Goal: Contribute content

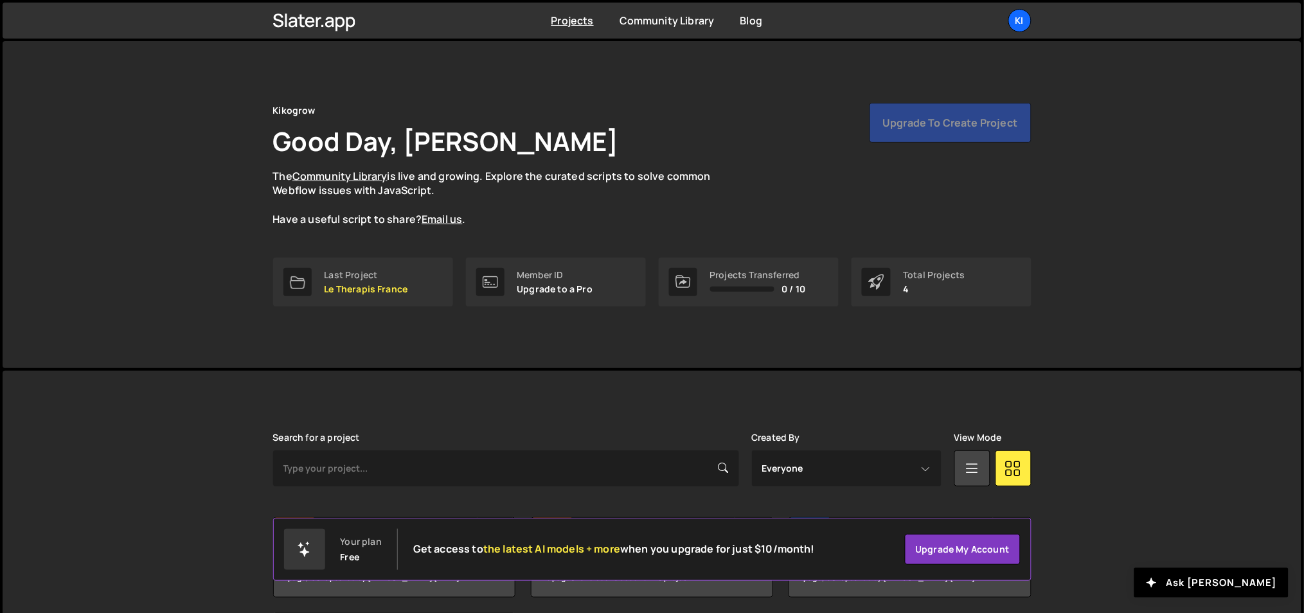
scroll to position [144, 0]
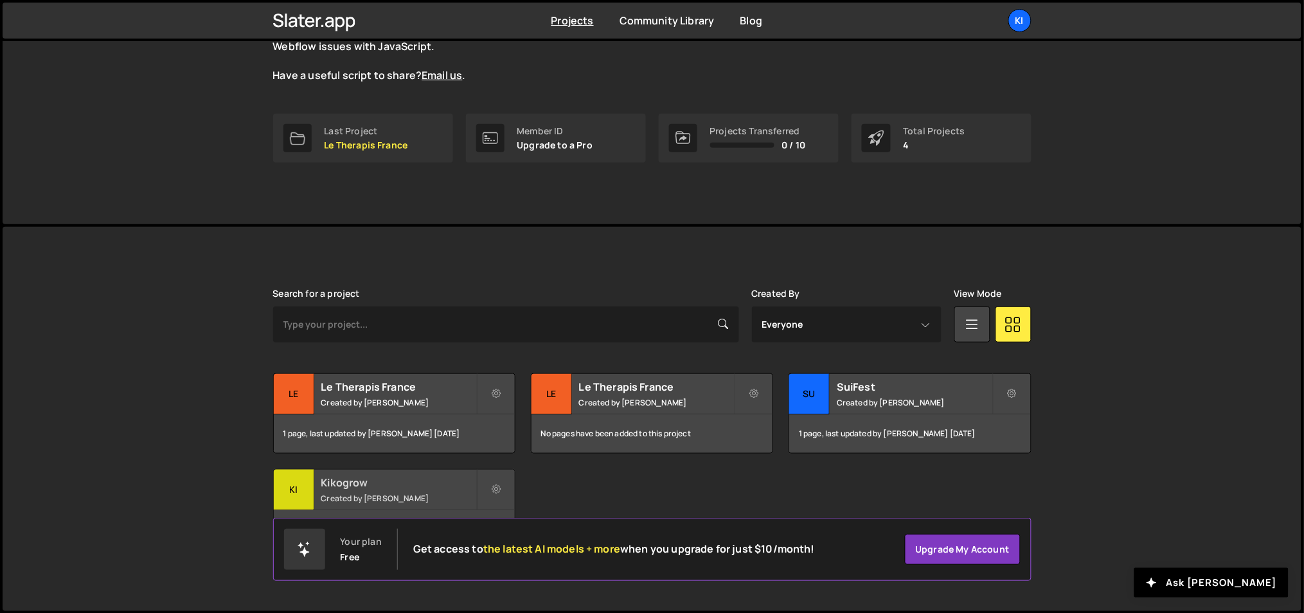
click at [365, 480] on h2 "Kikogrow" at bounding box center [398, 483] width 155 height 14
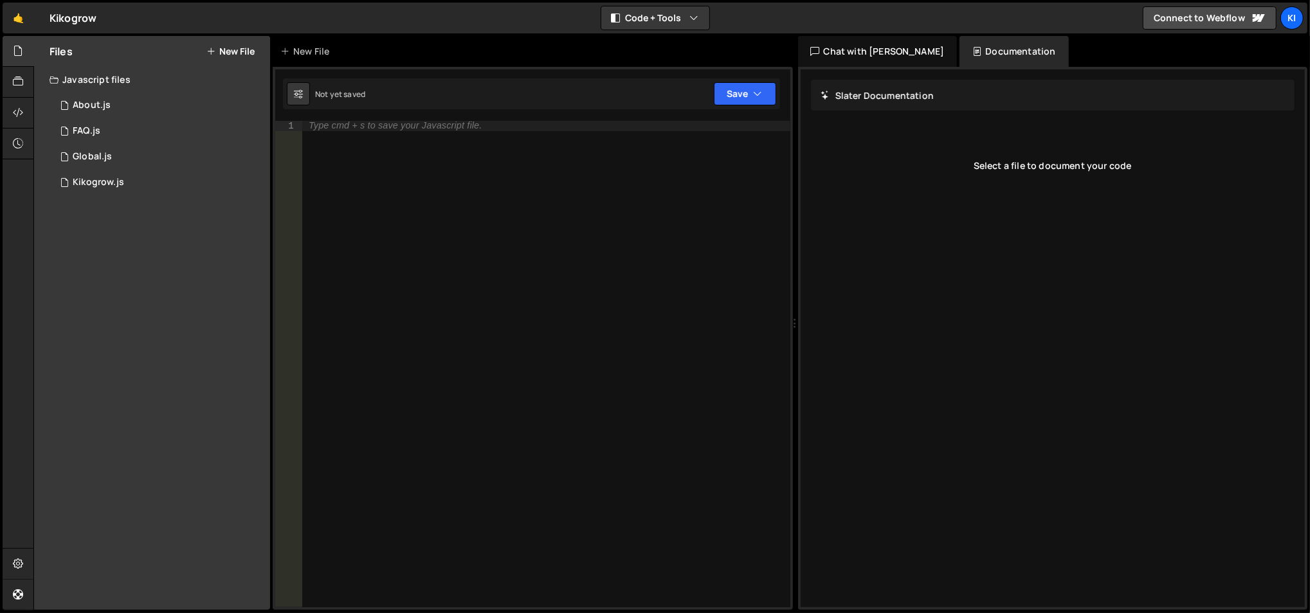
click at [235, 52] on button "New File" at bounding box center [230, 51] width 48 height 10
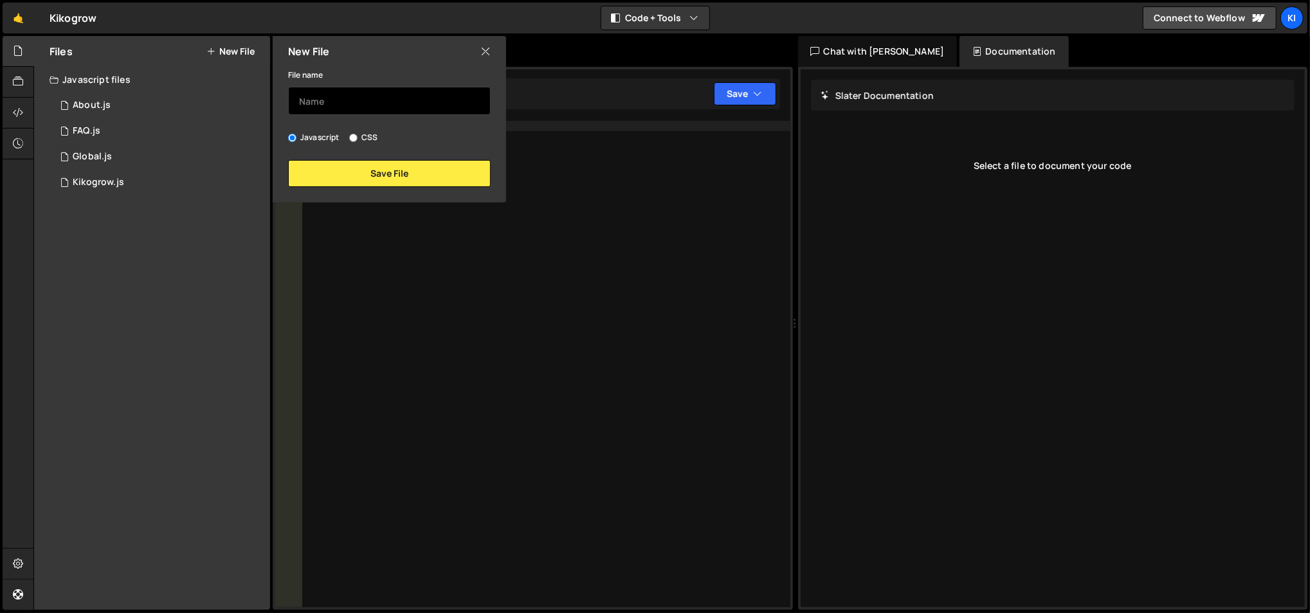
click at [330, 103] on input "text" at bounding box center [389, 101] width 203 height 28
type input "B"
type input "Products"
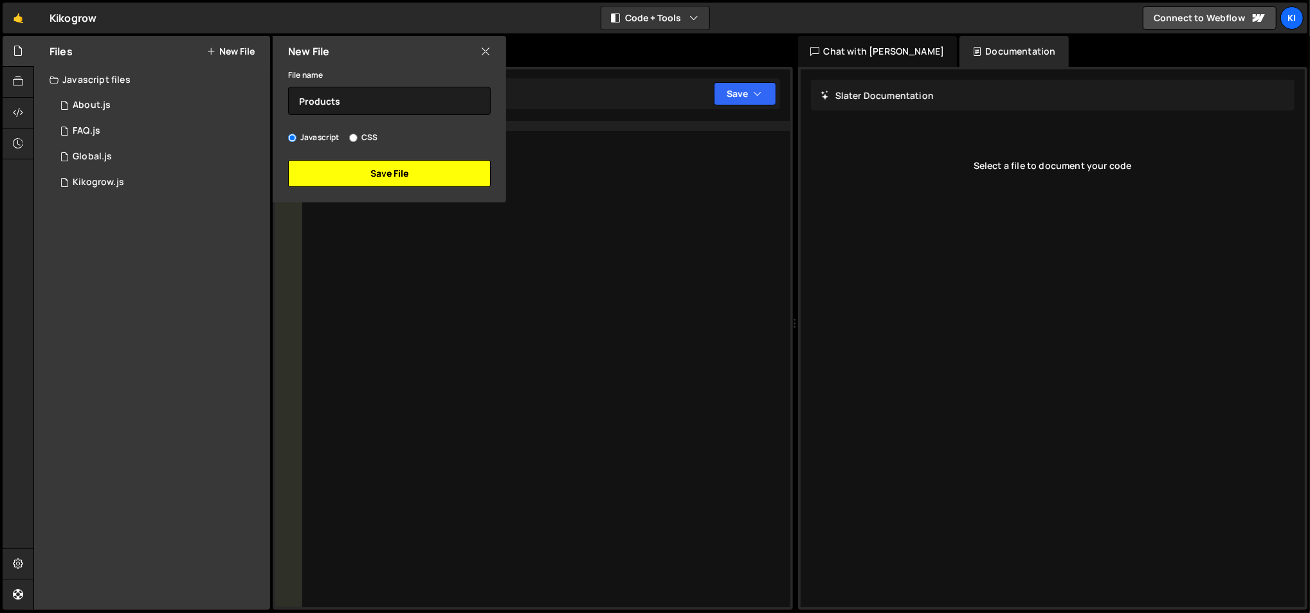
click at [365, 167] on button "Save File" at bounding box center [389, 173] width 203 height 27
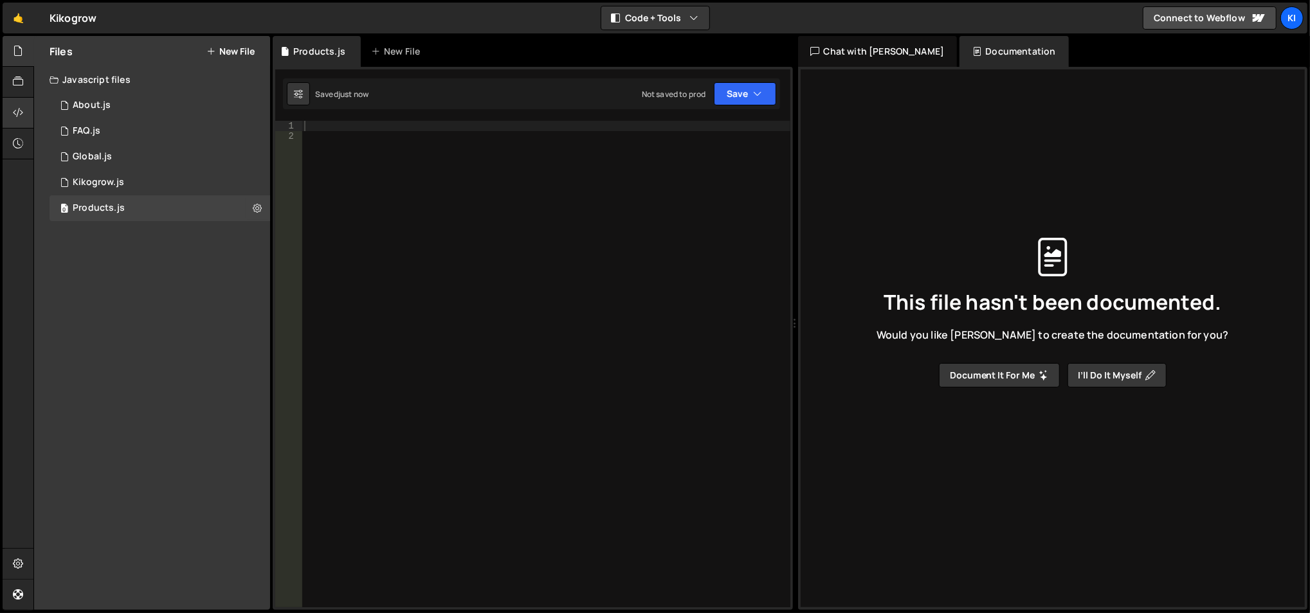
click at [24, 106] on div at bounding box center [19, 113] width 32 height 31
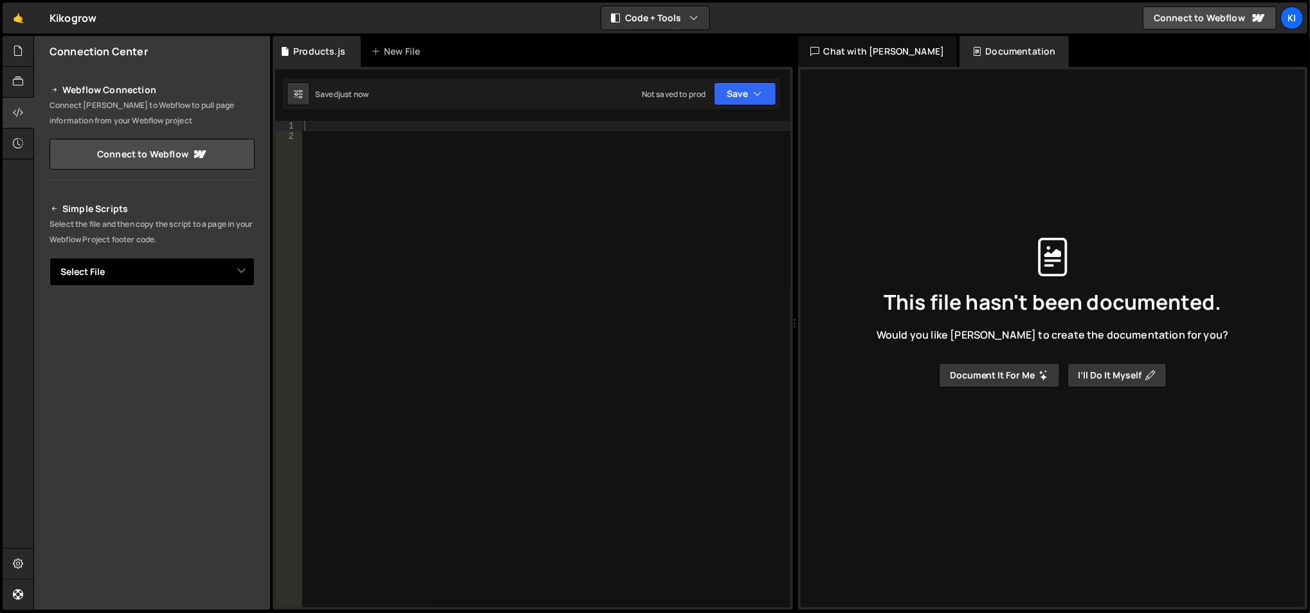
click at [134, 271] on select "Select File About.js FAQ.js Global.js Kikogrow.js Products.js" at bounding box center [152, 272] width 205 height 28
select select "48009"
click at [50, 258] on select "Select File About.js FAQ.js Global.js Kikogrow.js Products.js" at bounding box center [152, 272] width 205 height 28
click at [201, 315] on button "Copy" at bounding box center [216, 315] width 44 height 27
click at [14, 77] on icon at bounding box center [18, 82] width 10 height 14
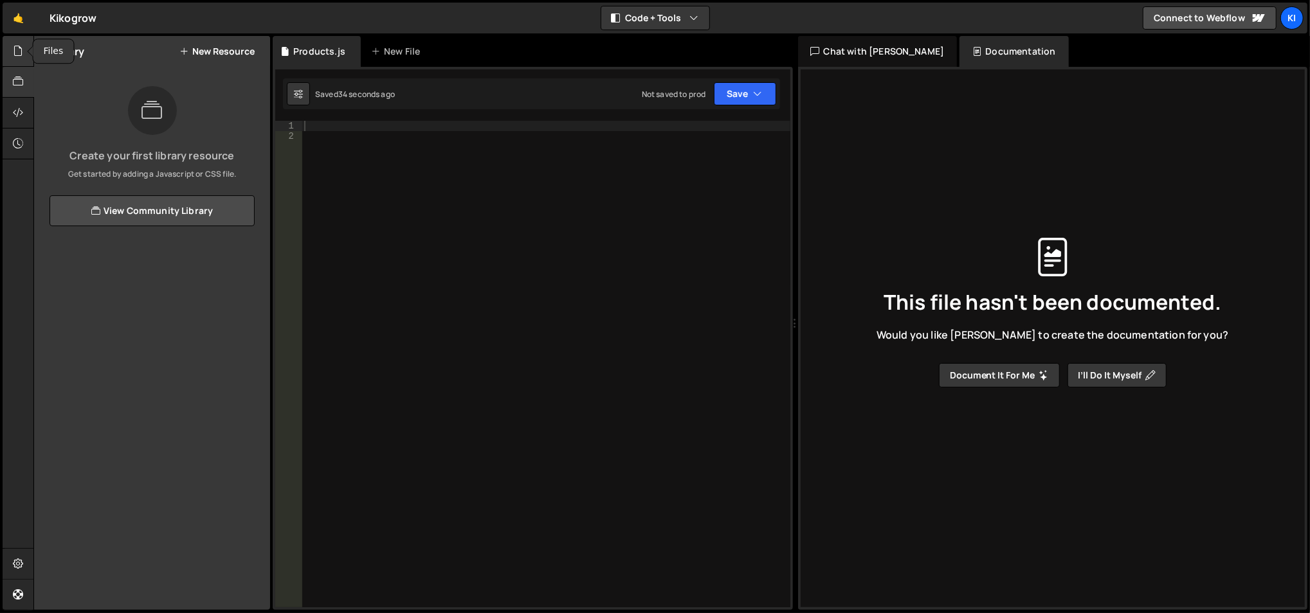
click at [8, 53] on div at bounding box center [19, 51] width 32 height 31
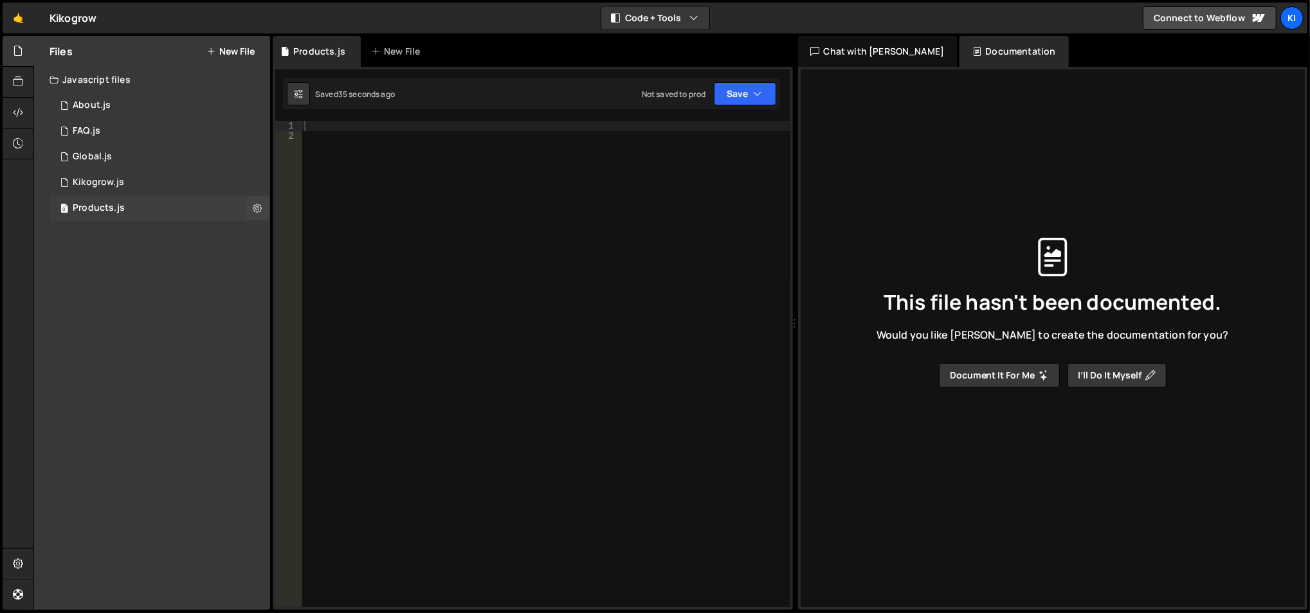
click at [113, 210] on div "Products.js" at bounding box center [99, 209] width 52 height 12
click at [352, 132] on div at bounding box center [546, 375] width 489 height 509
click at [351, 123] on div at bounding box center [546, 375] width 489 height 509
paste textarea "}); </script>"
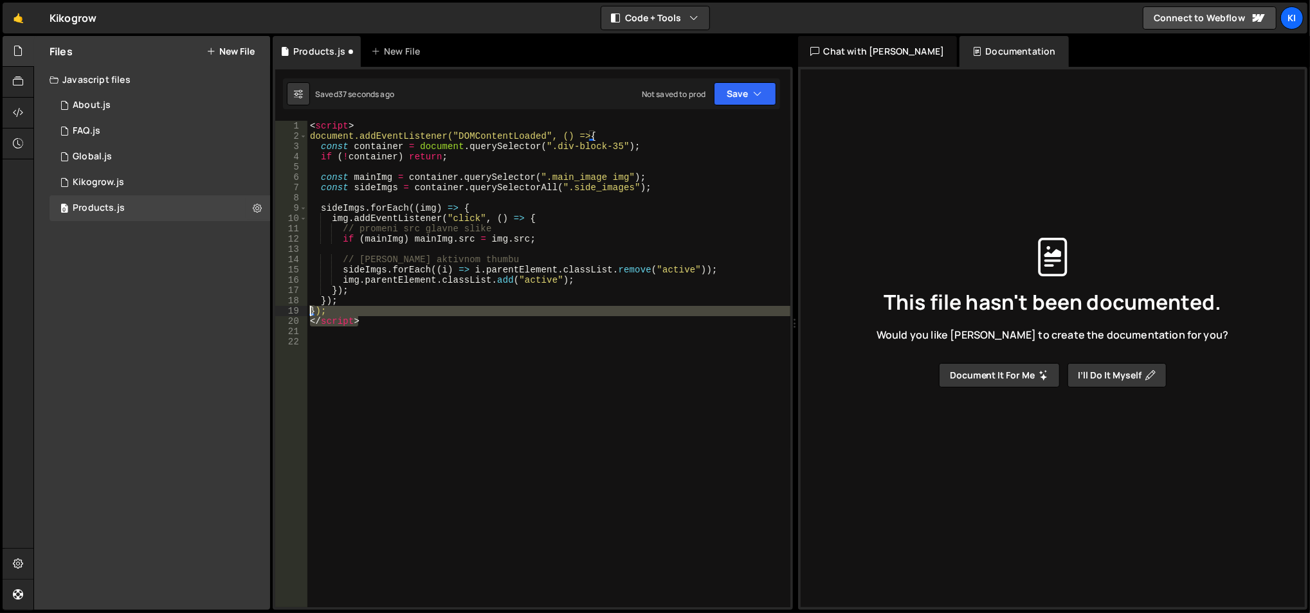
drag, startPoint x: 309, startPoint y: 311, endPoint x: 301, endPoint y: 310, distance: 8.4
click at [301, 310] on div "1 2 3 4 5 6 7 8 9 10 11 12 13 14 15 16 17 18 19 20 21 22 < script > document.ad…" at bounding box center [532, 364] width 515 height 487
type textarea "}); </script>"
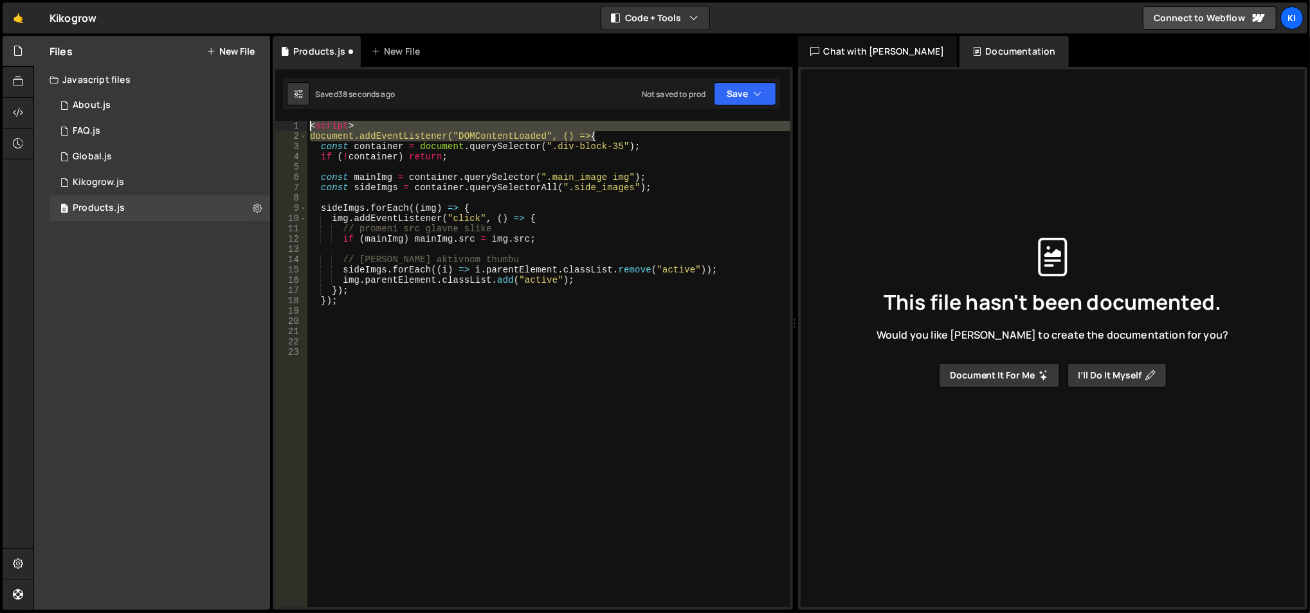
drag, startPoint x: 613, startPoint y: 131, endPoint x: 294, endPoint y: 115, distance: 319.9
click at [294, 115] on div "1 Type cmd + s to save your Javascript file. הההההההההההההההההההההההההההההההההה…" at bounding box center [533, 338] width 520 height 543
type textarea "<script> document.addEventListener("DOMContentLoaded", () => {"
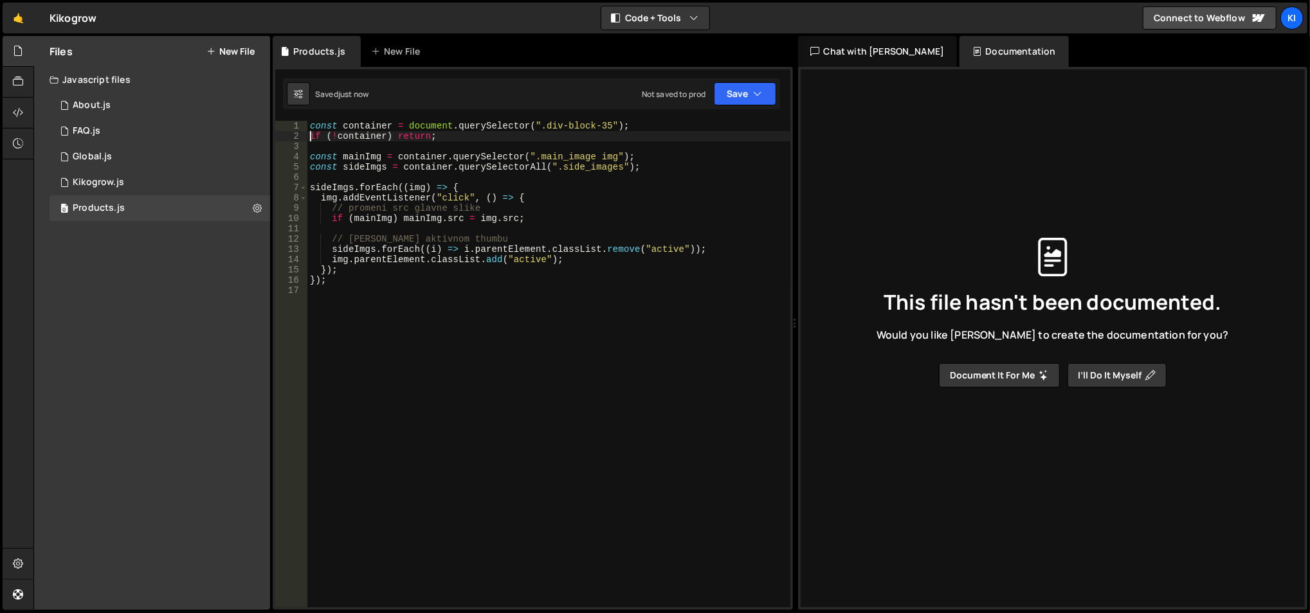
click at [343, 140] on div "const container = document . querySelector ( ".div-block-35" ) ; if ( ! contain…" at bounding box center [548, 375] width 483 height 509
type textarea "if (!container) return;"
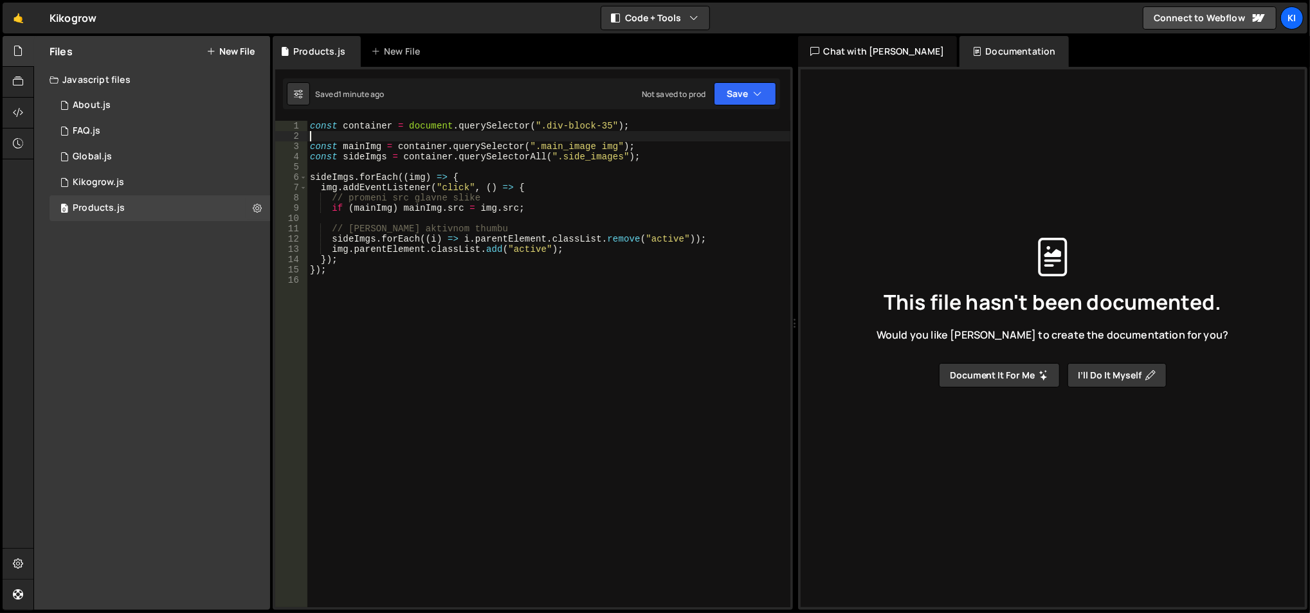
click at [429, 210] on div "const container = document . querySelector ( ".div-block-35" ) ; const mainImg …" at bounding box center [548, 375] width 483 height 509
click at [363, 149] on div "const container = document . querySelector ( ".div-block-35" ) ; const mainImg …" at bounding box center [548, 375] width 483 height 509
click at [373, 156] on div "const container = document . querySelector ( ".div-block-35" ) ; const mainImg …" at bounding box center [548, 375] width 483 height 509
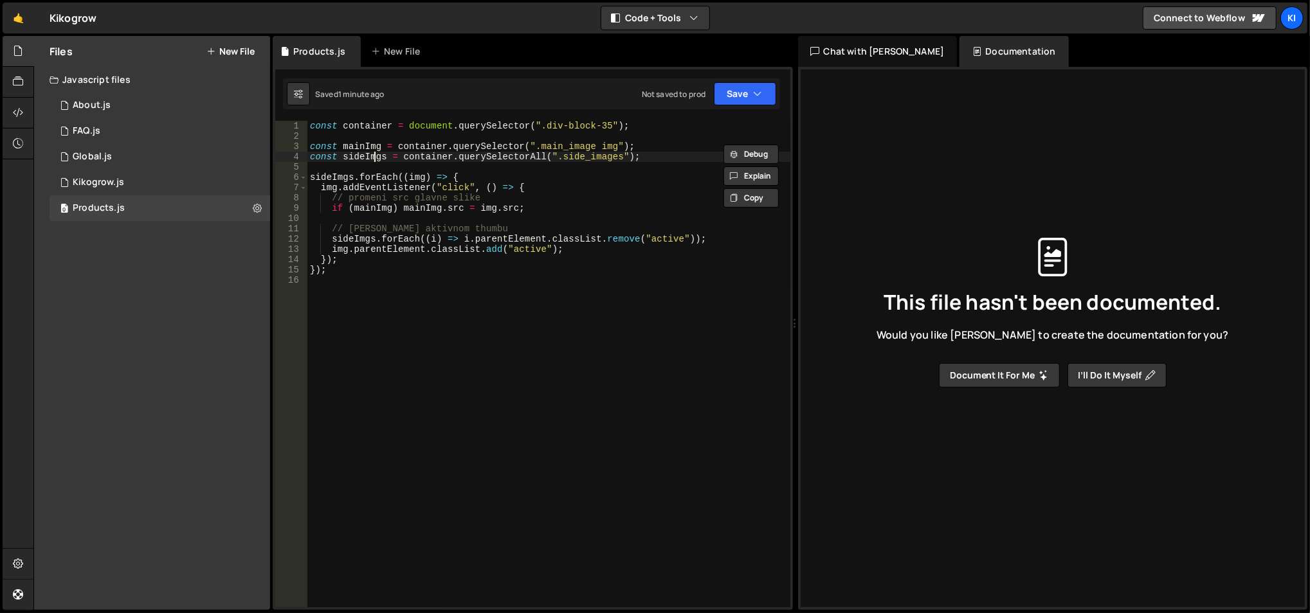
type textarea "const sideImgs = container.querySelectorAll(".side_images");"
click at [373, 156] on div "const container = document . querySelector ( ".div-block-35" ) ; const mainImg …" at bounding box center [548, 375] width 483 height 509
